Goal: Task Accomplishment & Management: Manage account settings

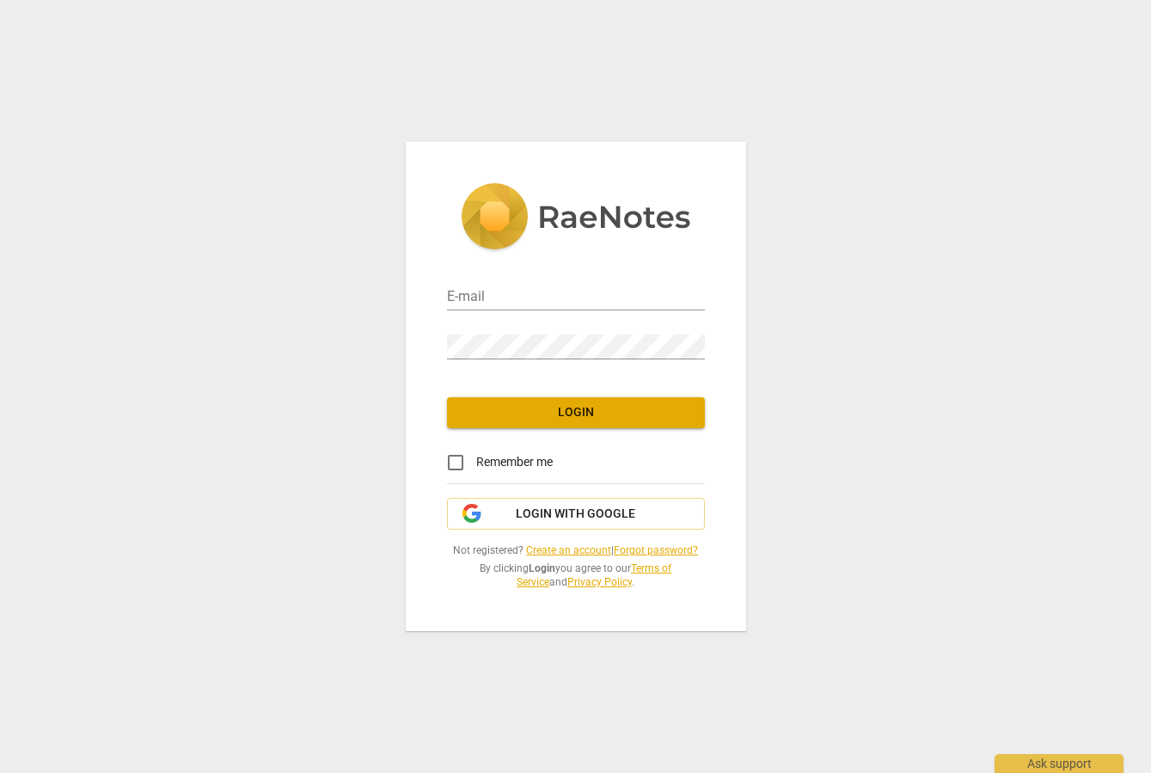
click at [554, 311] on div "E-mail" at bounding box center [576, 289] width 258 height 49
click at [545, 297] on input "email" at bounding box center [576, 297] width 258 height 25
type input "[EMAIL_ADDRESS][PERSON_NAME][DOMAIN_NAME]"
click at [745, 74] on div "E-mail ebony.eades@gmail.com Password Login Remember me Login with Google Not r…" at bounding box center [575, 386] width 1151 height 773
click at [226, 83] on div "E-mail ebony.eades@gmail.com Password Login Remember me Login with Google Not r…" at bounding box center [575, 386] width 1151 height 773
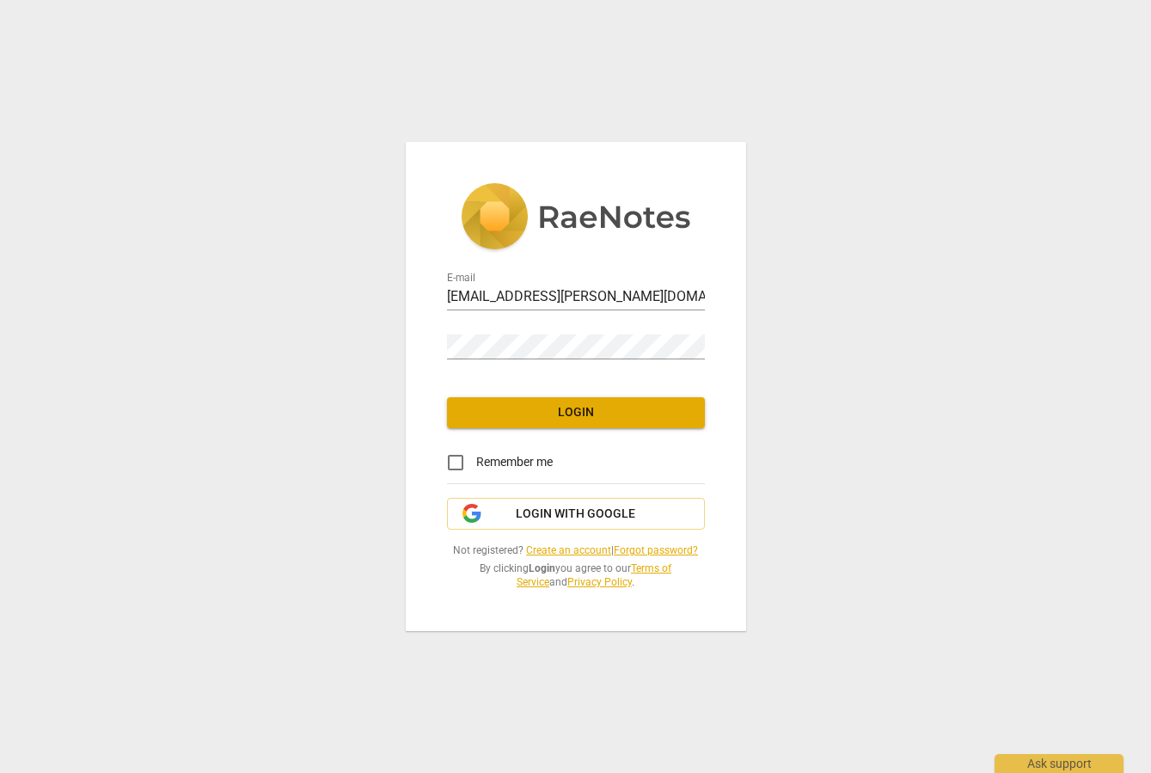
click at [185, 143] on div "E-mail ebony.eades@gmail.com Password Login Remember me Login with Google Not r…" at bounding box center [575, 386] width 1151 height 773
click at [523, 282] on div "E-mail" at bounding box center [576, 291] width 258 height 39
click at [517, 287] on input "email" at bounding box center [576, 297] width 258 height 25
type input "[EMAIL_ADDRESS][PERSON_NAME][DOMAIN_NAME]"
click at [477, 328] on div "Password" at bounding box center [576, 340] width 258 height 39
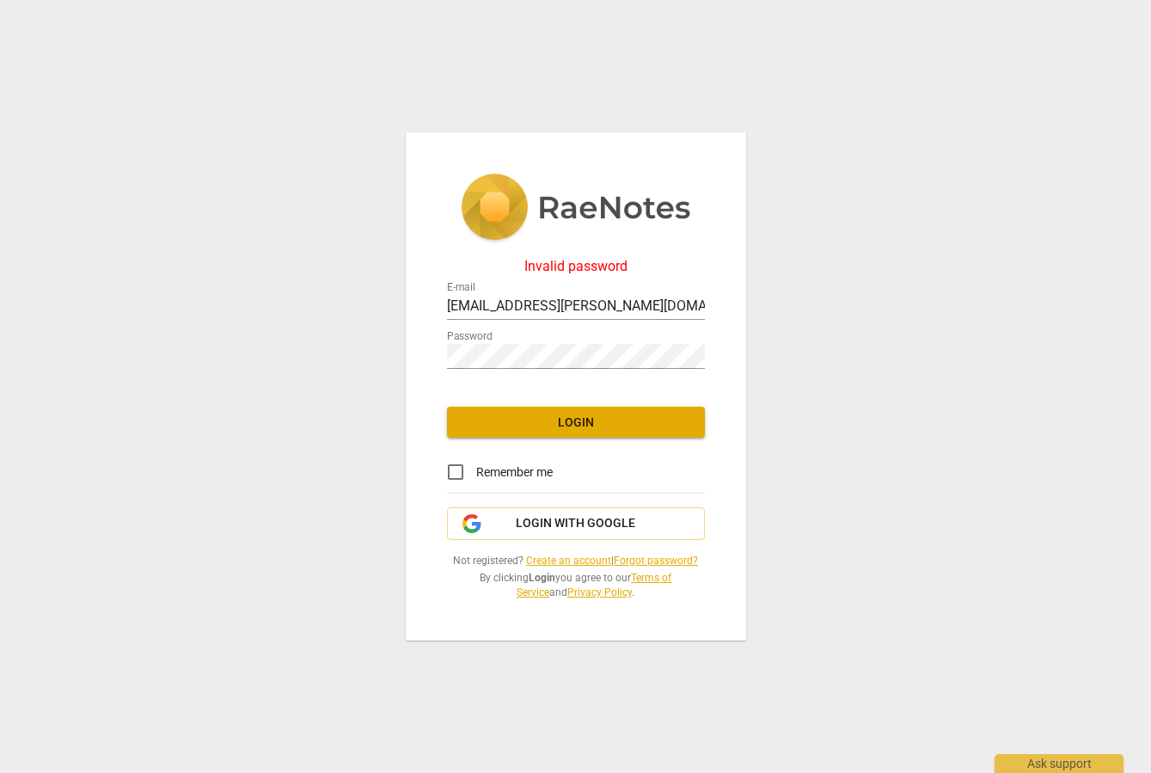
click at [504, 339] on div "Password" at bounding box center [576, 349] width 258 height 39
click at [388, 352] on div "Invalid password E-mail [EMAIL_ADDRESS][PERSON_NAME][DOMAIN_NAME] Password Logi…" at bounding box center [575, 386] width 1151 height 773
click at [400, 337] on div "Invalid password E-mail [EMAIL_ADDRESS][PERSON_NAME][DOMAIN_NAME] Password Logi…" at bounding box center [575, 386] width 1151 height 773
